Goal: Task Accomplishment & Management: Use online tool/utility

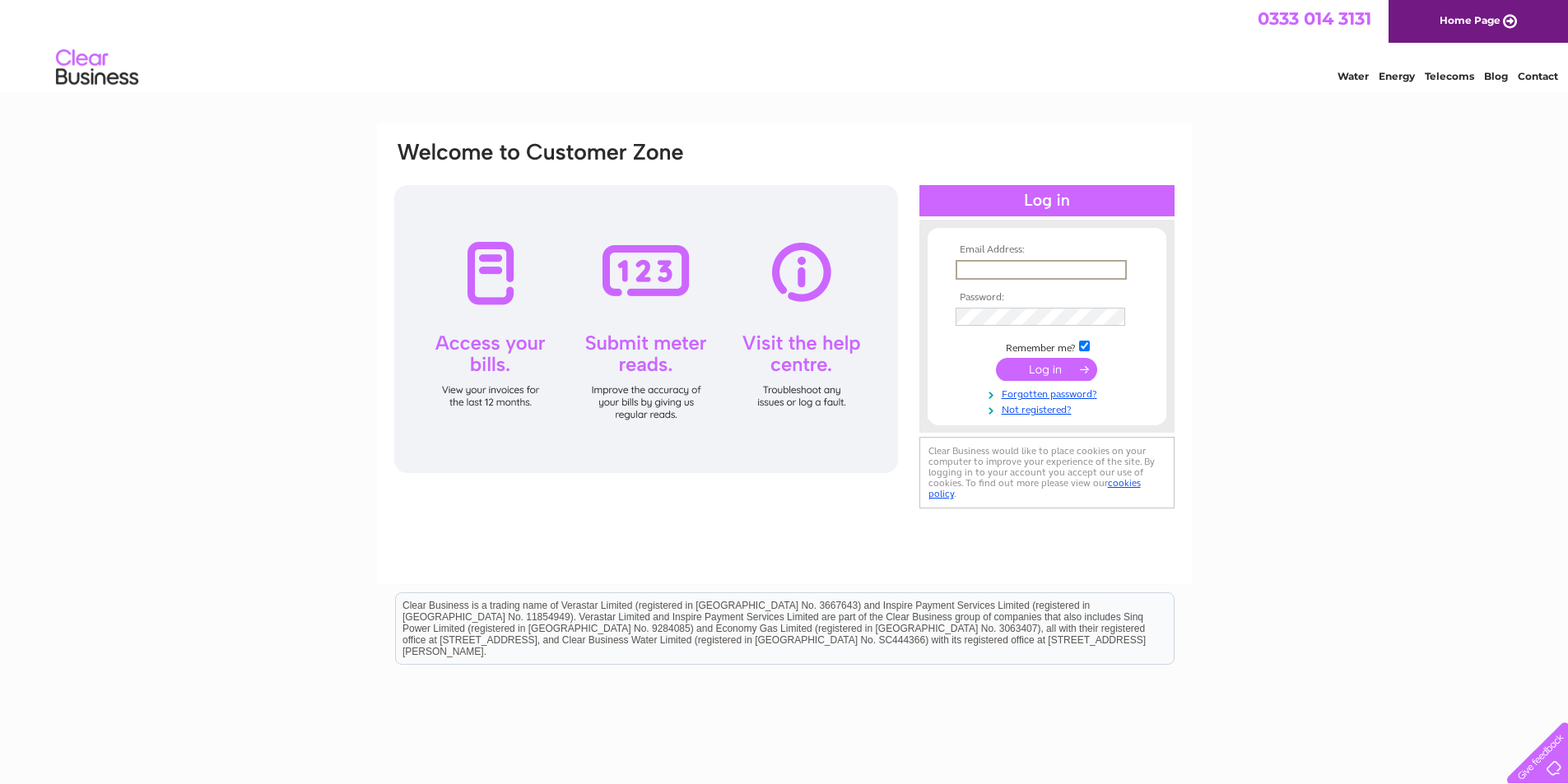
click at [962, 264] on input "text" at bounding box center [1041, 269] width 171 height 20
type input "[EMAIL_ADDRESS][DOMAIN_NAME]"
click at [1024, 371] on input "submit" at bounding box center [1047, 368] width 101 height 23
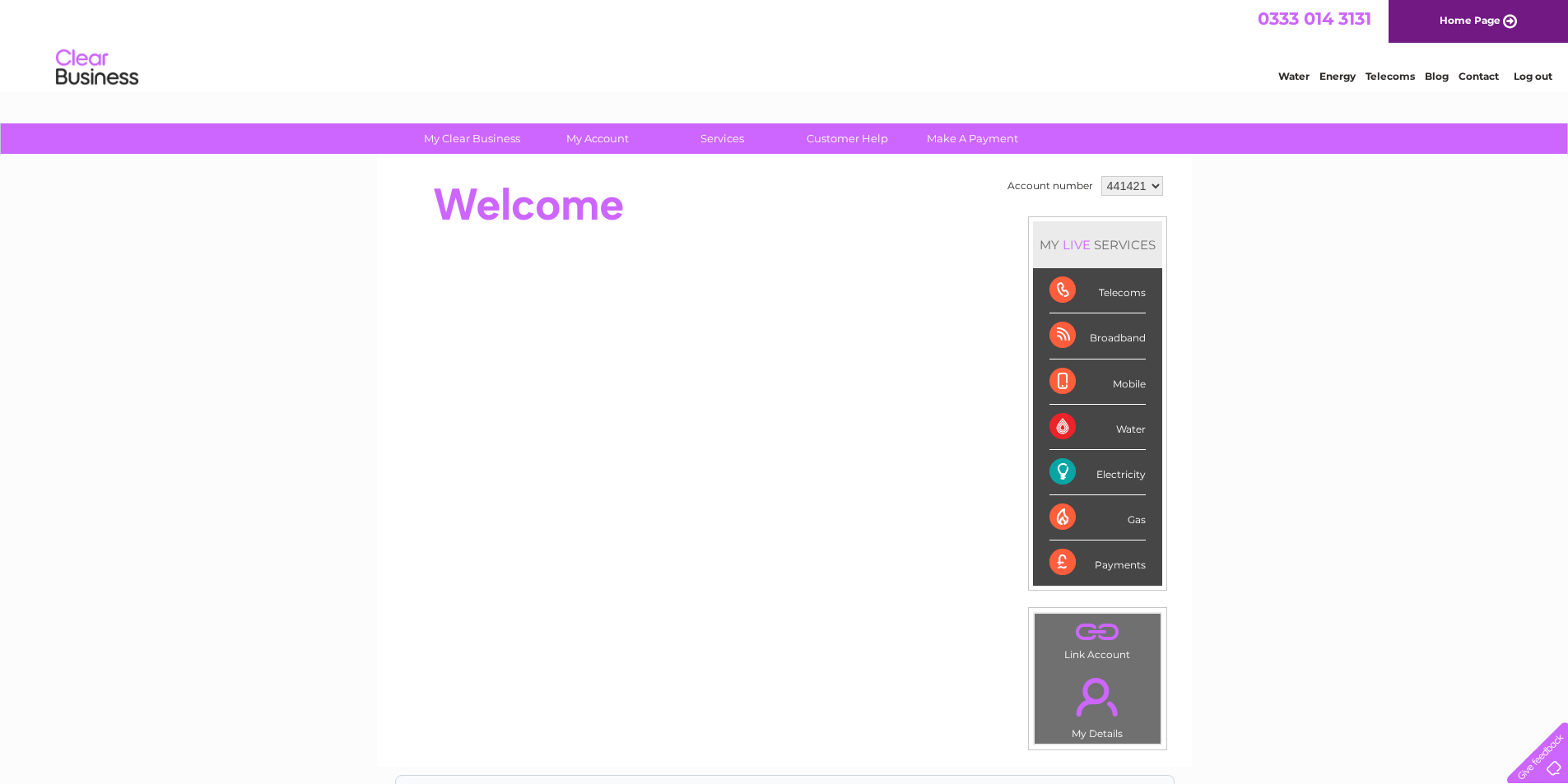
click at [1056, 473] on div "Electricity" at bounding box center [1098, 472] width 97 height 46
click at [1057, 470] on div "Electricity" at bounding box center [1098, 472] width 97 height 46
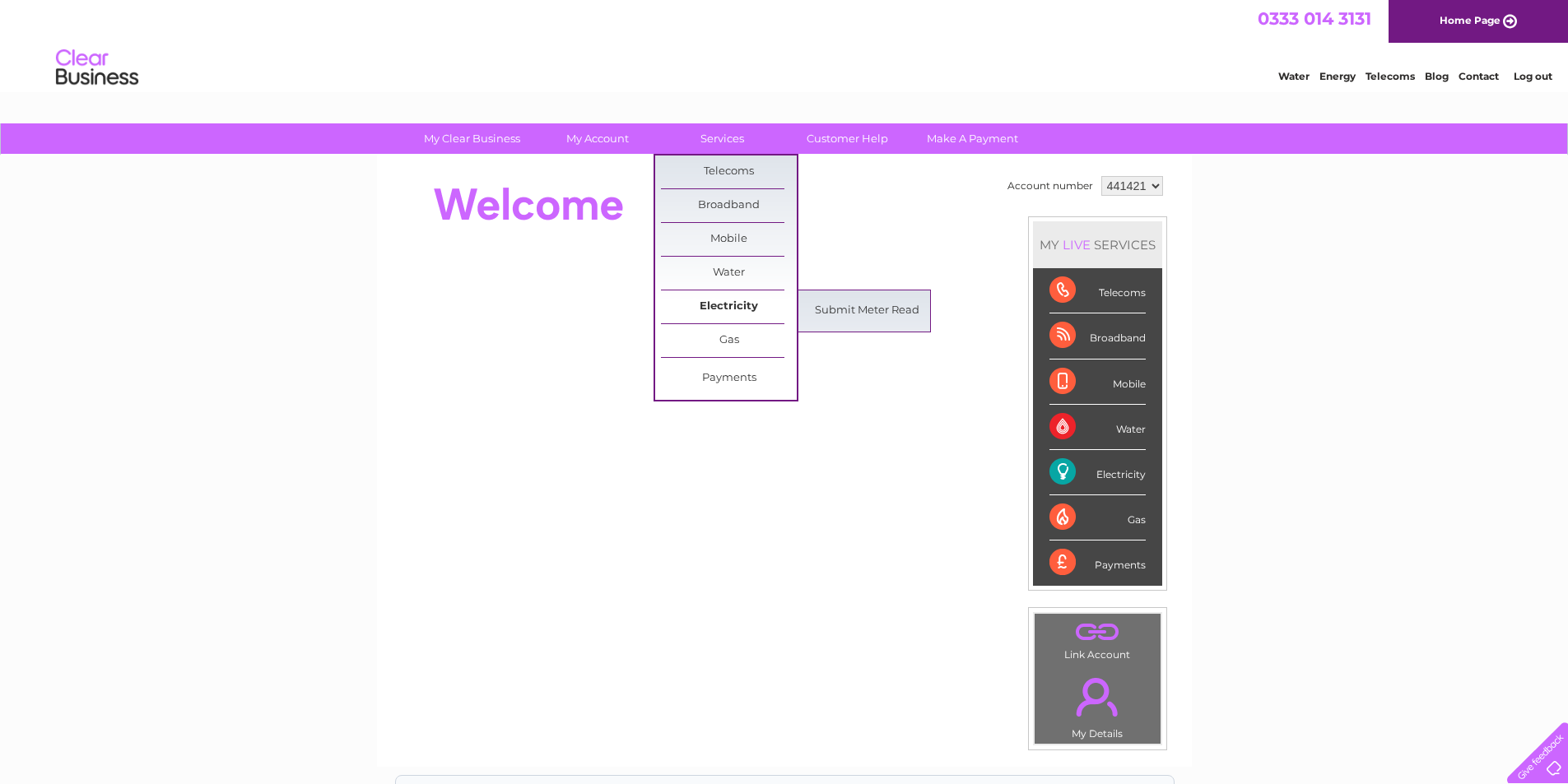
click at [711, 312] on link "Electricity" at bounding box center [729, 307] width 136 height 33
click at [860, 302] on link "Submit Meter Read" at bounding box center [867, 310] width 136 height 33
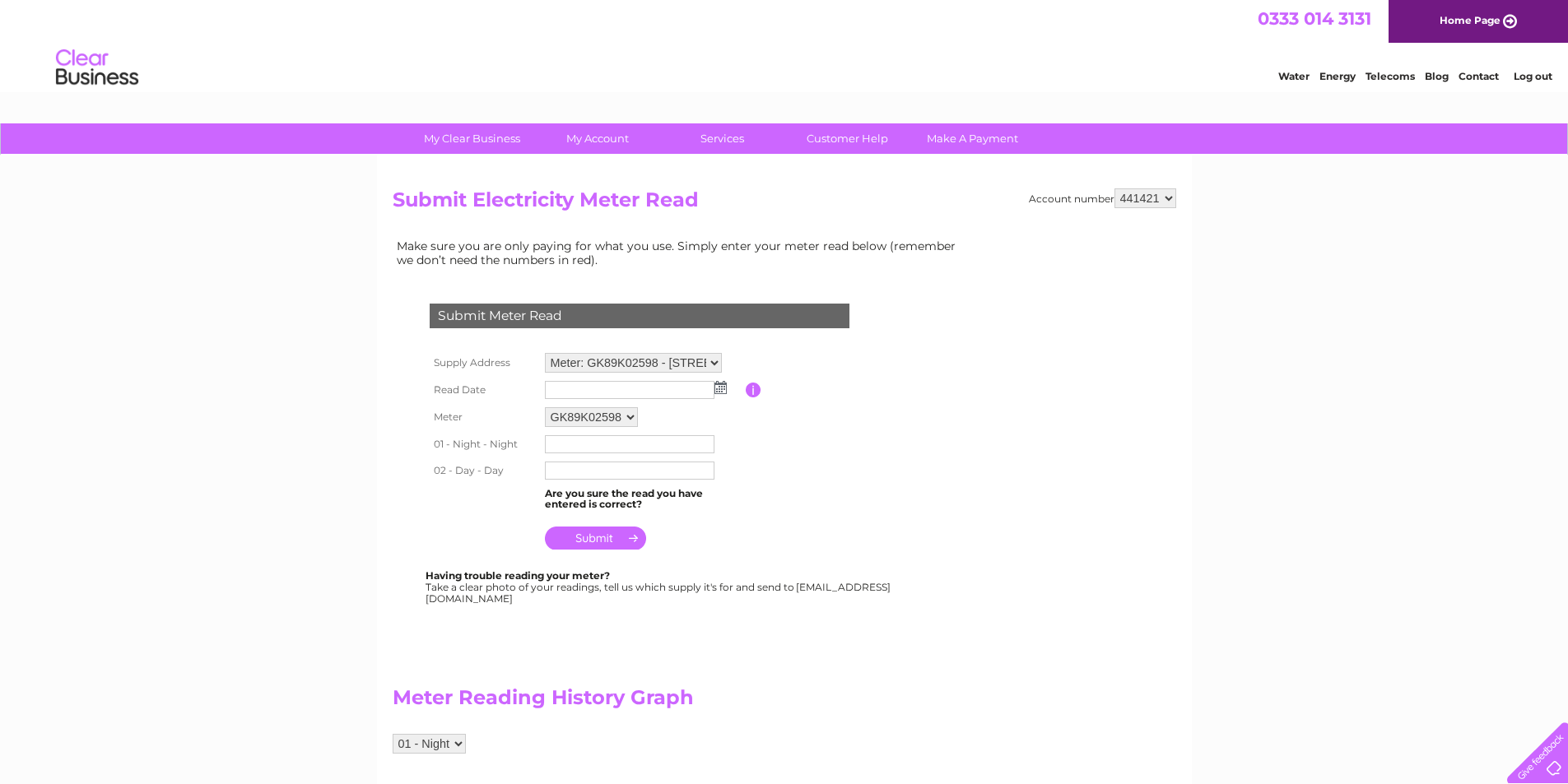
click at [724, 385] on img at bounding box center [720, 387] width 12 height 13
click at [640, 529] on link "27" at bounding box center [639, 531] width 26 height 17
type input "2025/08/27"
click at [608, 446] on input "text" at bounding box center [630, 445] width 171 height 20
type input "128666"
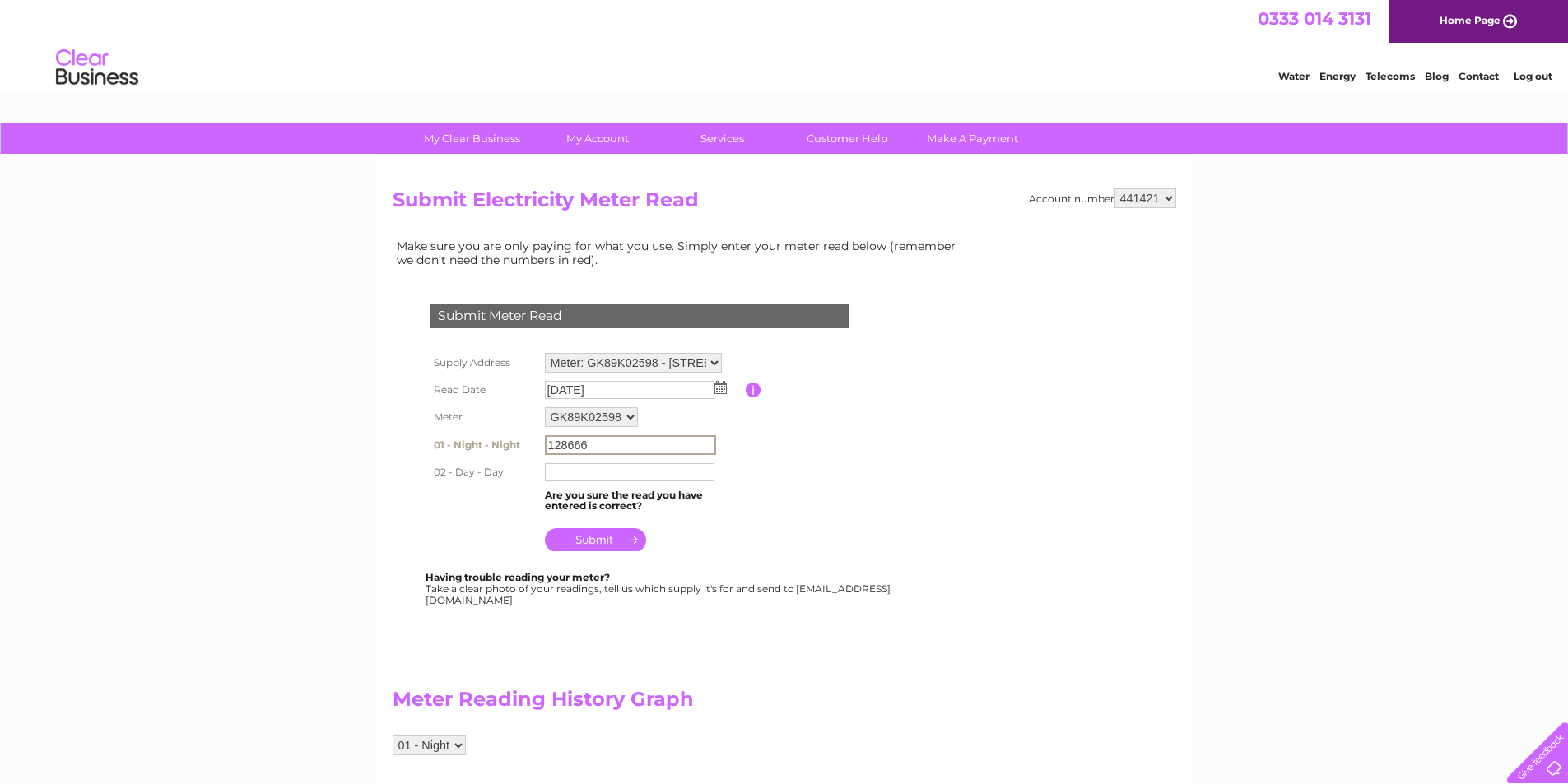
click at [601, 469] on input "text" at bounding box center [629, 472] width 169 height 18
type input "595626"
click at [611, 536] on input "submit" at bounding box center [595, 538] width 101 height 23
